Goal: Task Accomplishment & Management: Use online tool/utility

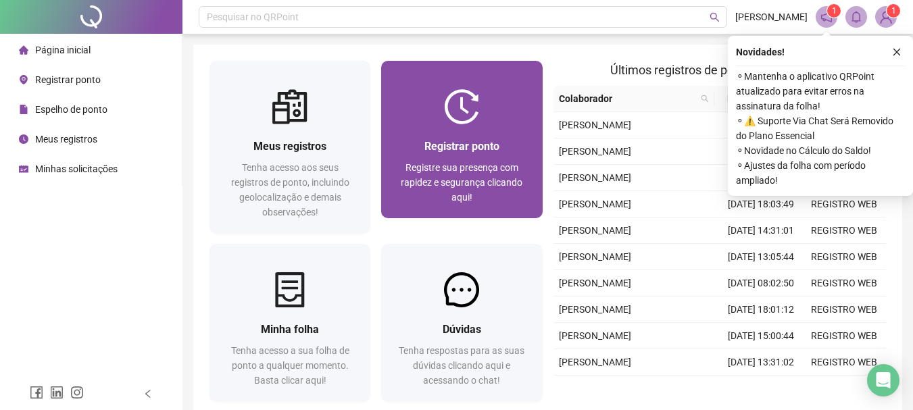
click at [485, 159] on div "Registrar ponto Registre sua presença com rapidez e segurança clicando aqui!" at bounding box center [462, 171] width 128 height 67
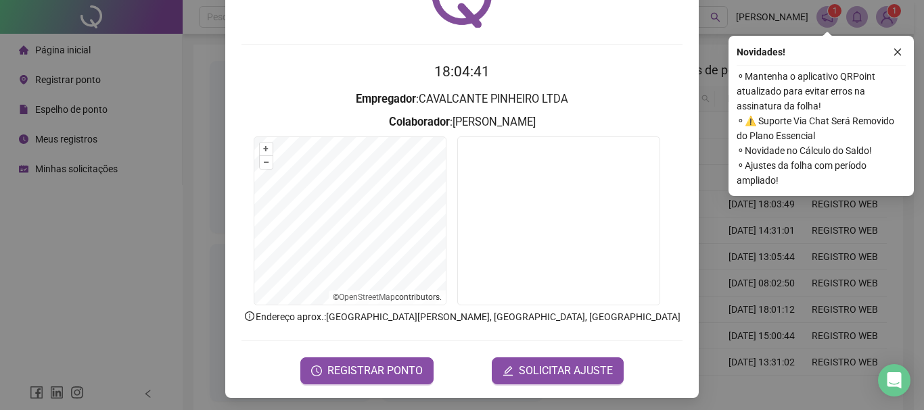
scroll to position [88, 0]
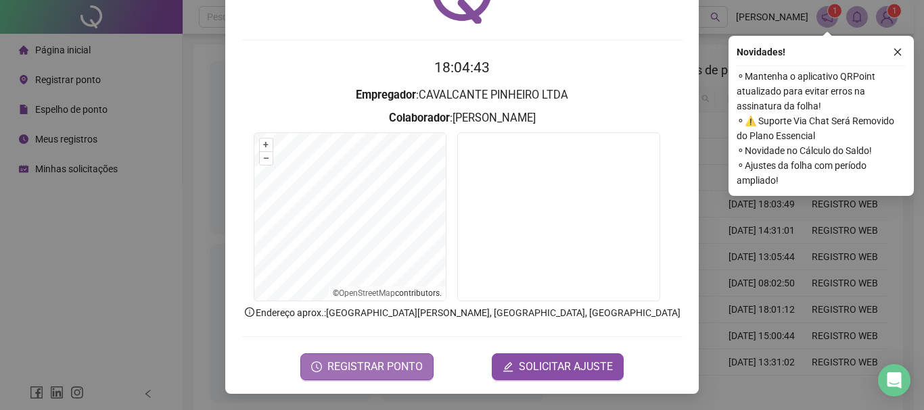
click at [337, 364] on span "REGISTRAR PONTO" at bounding box center [374, 367] width 95 height 16
